Goal: Information Seeking & Learning: Learn about a topic

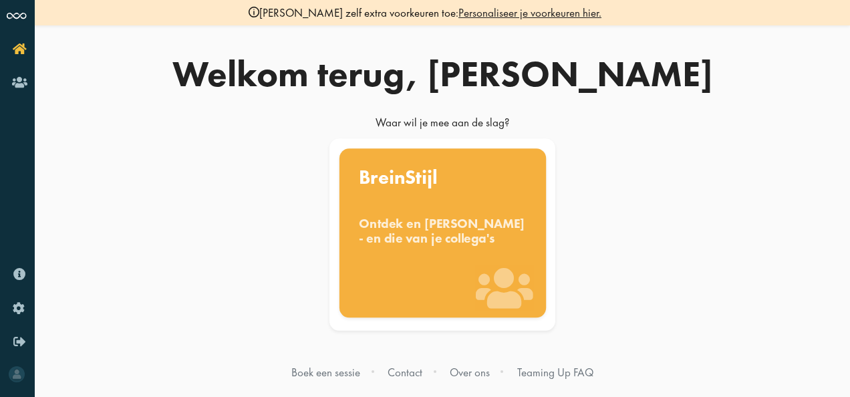
click at [421, 245] on div "Ontdek en [PERSON_NAME] - en die van je collega's" at bounding box center [443, 230] width 168 height 29
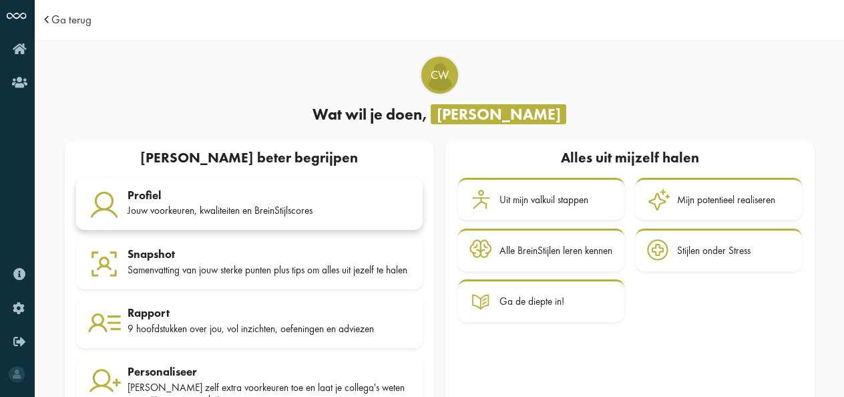
click at [289, 212] on div "Jouw voorkeuren, kwaliteiten en BreinStijlscores" at bounding box center [270, 210] width 284 height 12
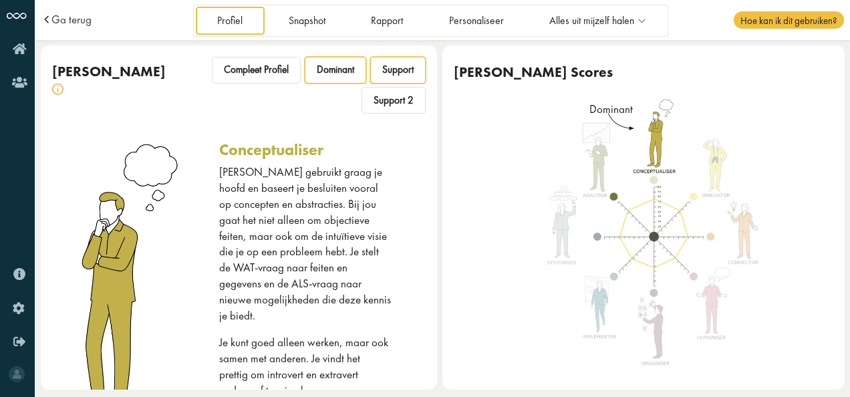
click at [396, 72] on span "Support" at bounding box center [397, 69] width 31 height 13
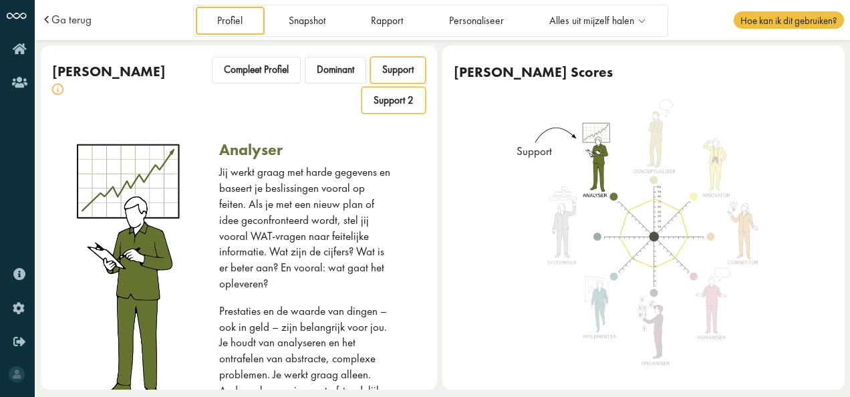
click at [392, 104] on span "Support 2" at bounding box center [393, 100] width 40 height 13
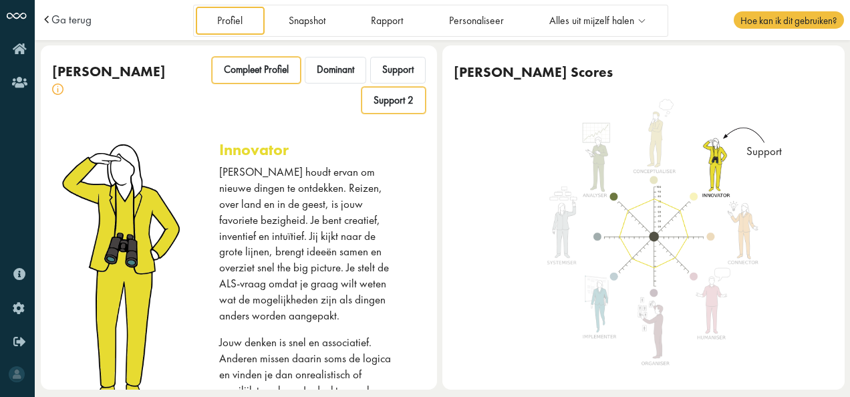
click at [255, 63] on span "Compleet Profiel" at bounding box center [256, 69] width 65 height 13
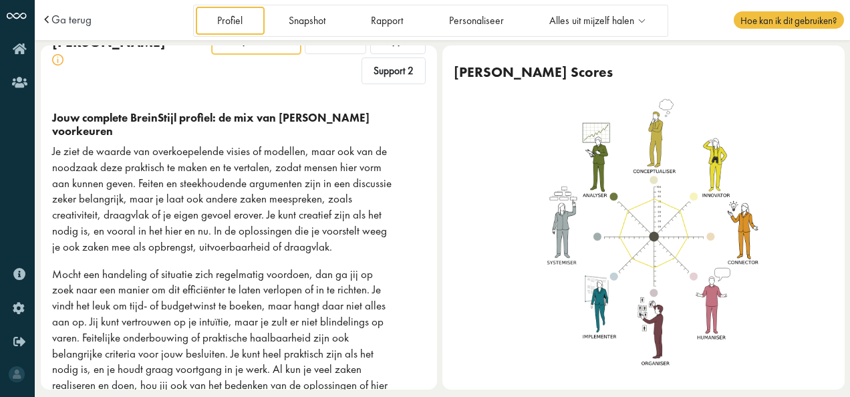
scroll to position [29, 0]
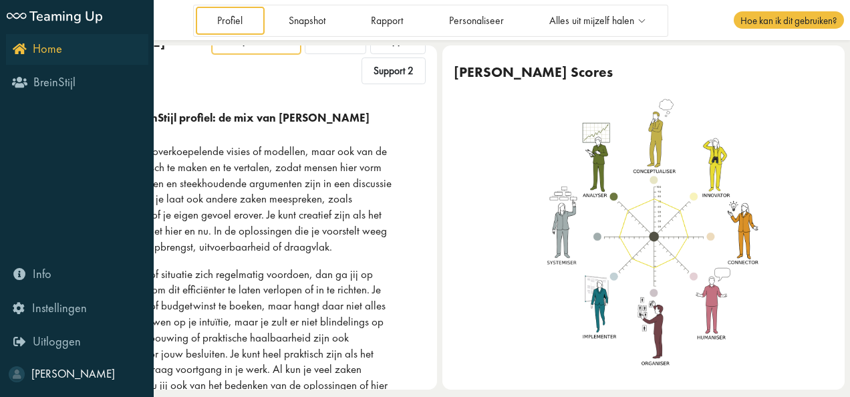
click at [42, 51] on span "Home" at bounding box center [47, 49] width 29 height 16
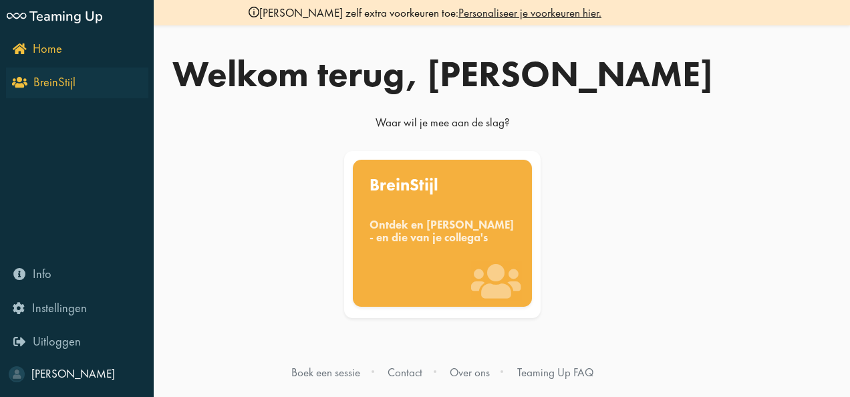
click at [20, 80] on icon "BreinStijl" at bounding box center [45, 81] width 61 height 13
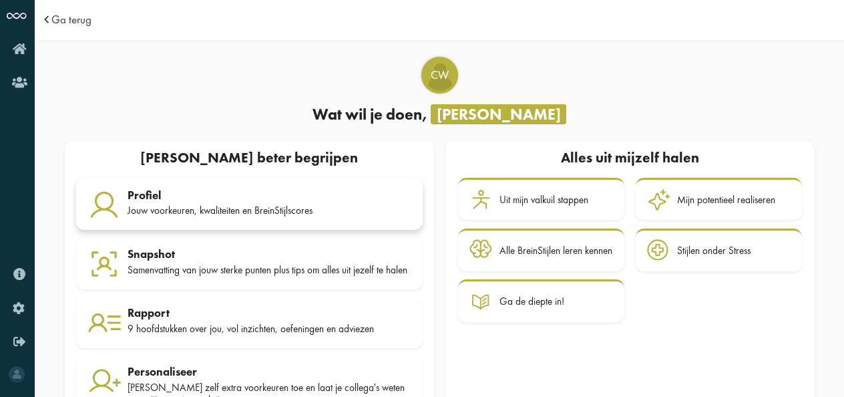
click at [166, 210] on div "Jouw voorkeuren, kwaliteiten en BreinStijlscores" at bounding box center [270, 210] width 284 height 12
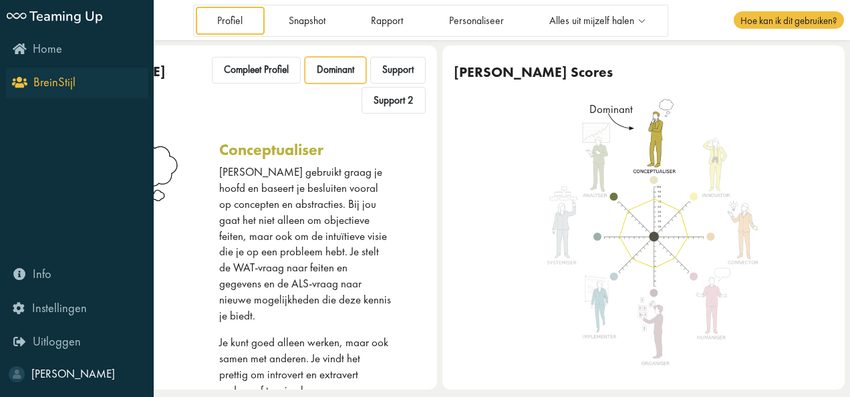
click at [21, 83] on icon "BreinStijl" at bounding box center [45, 81] width 61 height 13
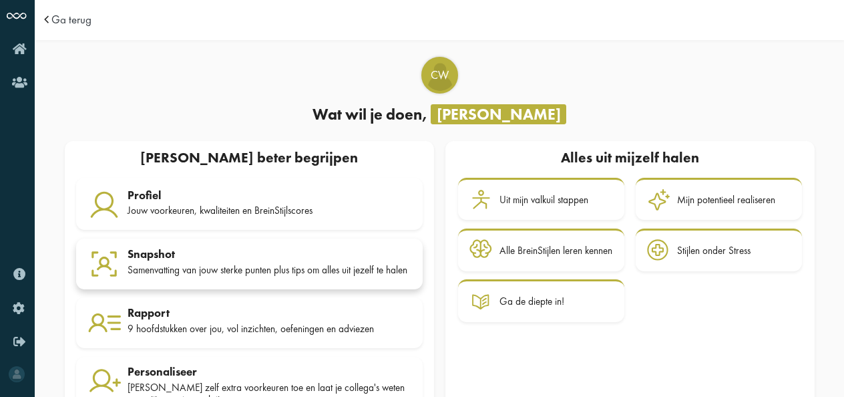
scroll to position [56, 0]
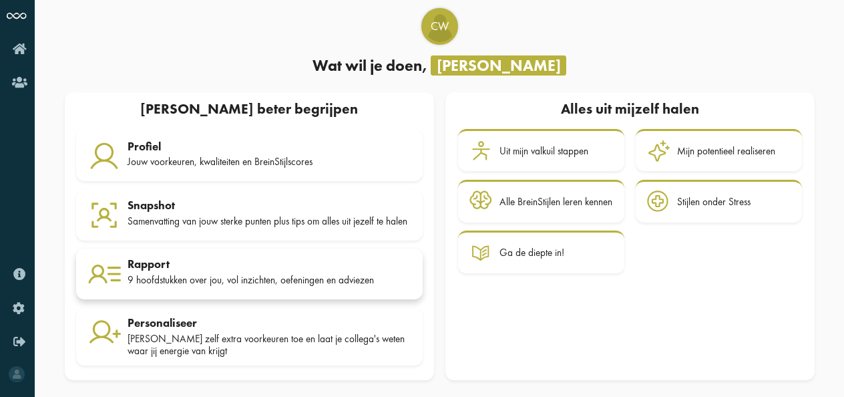
click at [211, 270] on div "Rapport" at bounding box center [270, 263] width 284 height 13
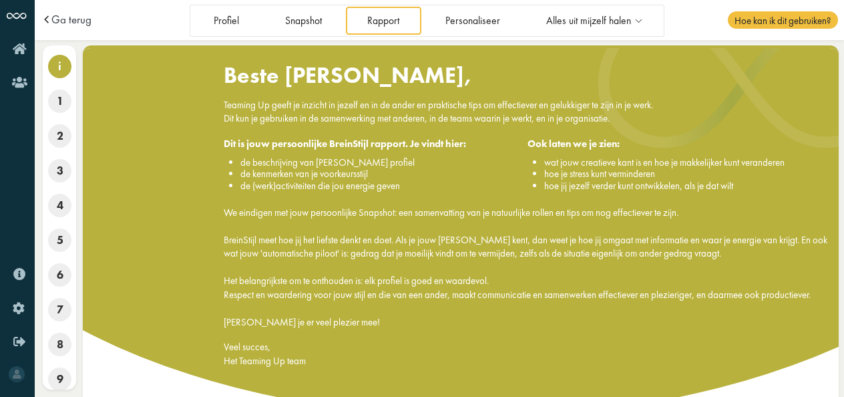
scroll to position [37, 0]
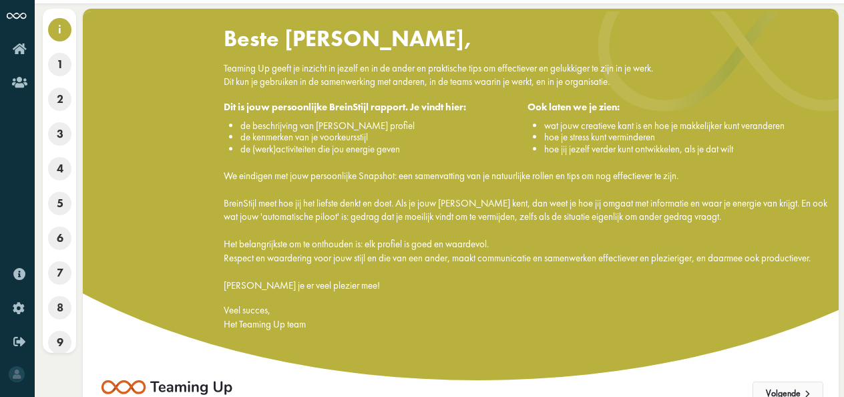
click at [781, 391] on button "Volgende" at bounding box center [788, 393] width 71 height 24
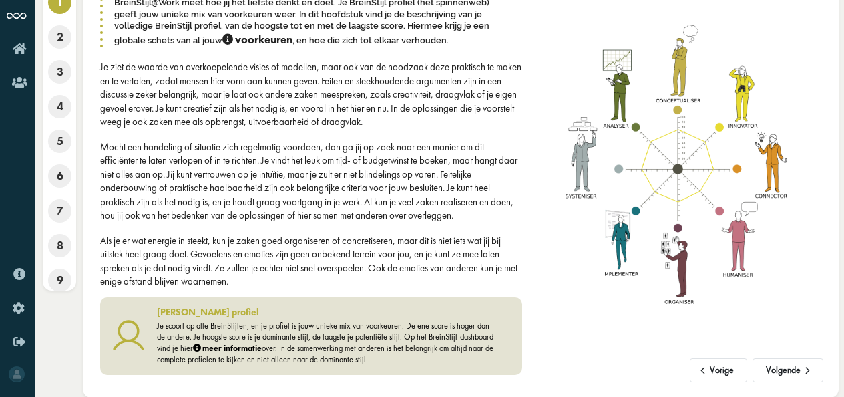
scroll to position [0, 0]
